Goal: Information Seeking & Learning: Learn about a topic

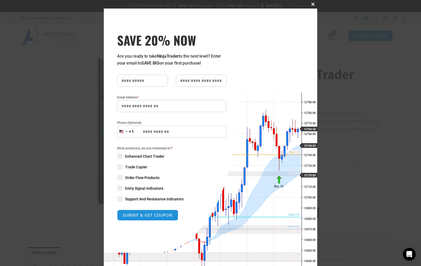
click at [313, 5] on span at bounding box center [312, 4] width 9 height 3
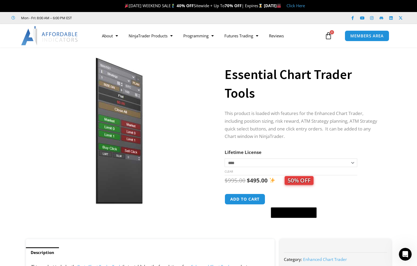
click at [353, 162] on select "**********" at bounding box center [290, 162] width 132 height 9
click at [196, 117] on img at bounding box center [118, 130] width 171 height 147
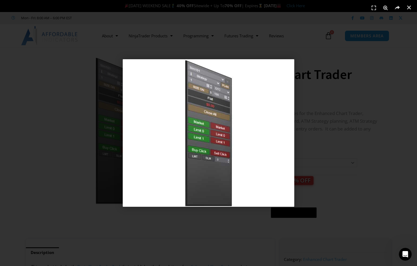
click at [386, 75] on div "1 / 1" at bounding box center [208, 133] width 379 height 228
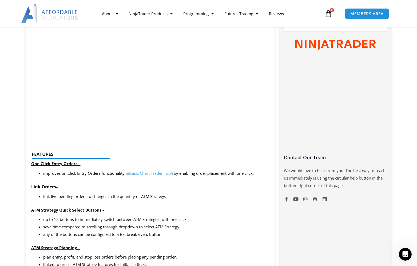
scroll to position [293, 0]
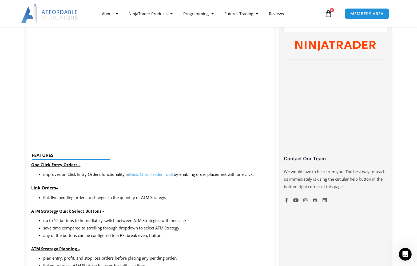
click at [155, 175] on link "Basic Chart Trader Tools" at bounding box center [151, 173] width 45 height 5
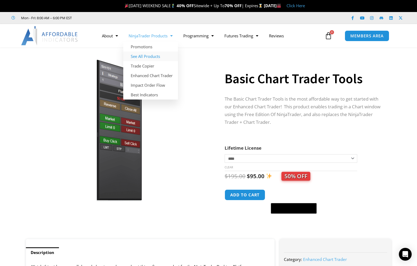
click at [151, 56] on link "See All Products" at bounding box center [150, 56] width 55 height 10
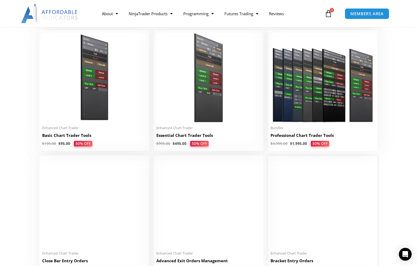
scroll to position [213, 0]
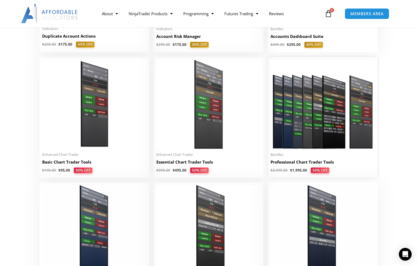
click at [306, 133] on img at bounding box center [322, 104] width 104 height 90
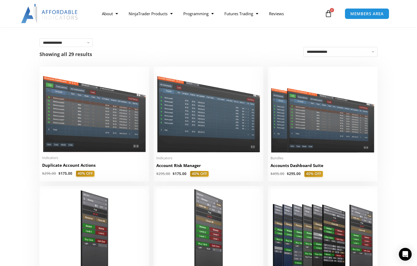
scroll to position [53, 0]
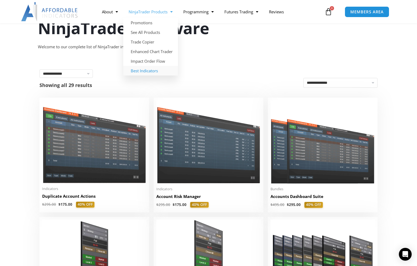
click at [151, 72] on link "Best Indicators" at bounding box center [150, 71] width 55 height 10
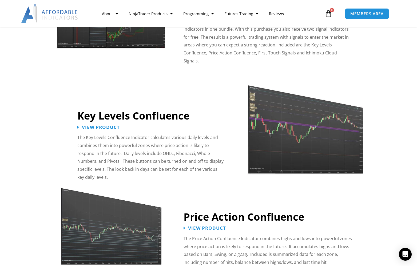
scroll to position [533, 0]
click at [102, 125] on span "View Product" at bounding box center [101, 127] width 42 height 5
